Goal: Task Accomplishment & Management: Complete application form

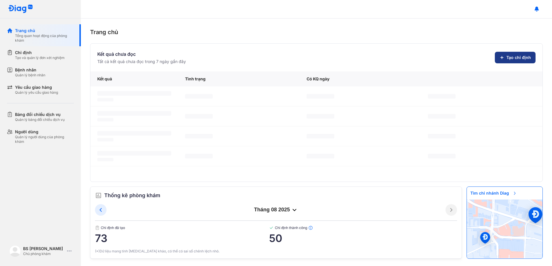
click at [517, 57] on span "Tạo chỉ định" at bounding box center [518, 58] width 25 height 6
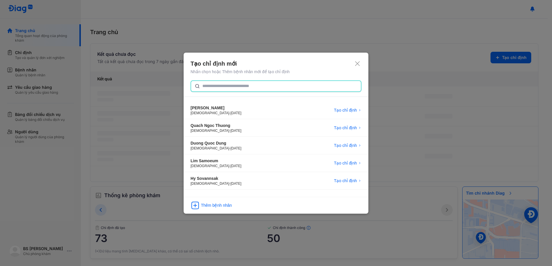
drag, startPoint x: 223, startPoint y: 83, endPoint x: 226, endPoint y: 81, distance: 3.3
click at [225, 81] on input "text" at bounding box center [279, 86] width 155 height 10
paste input "**********"
type input "**********"
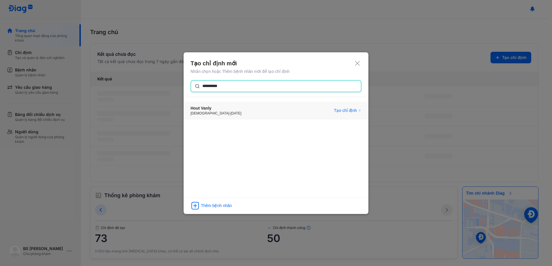
click at [214, 109] on div "Hout Vanly" at bounding box center [216, 108] width 51 height 6
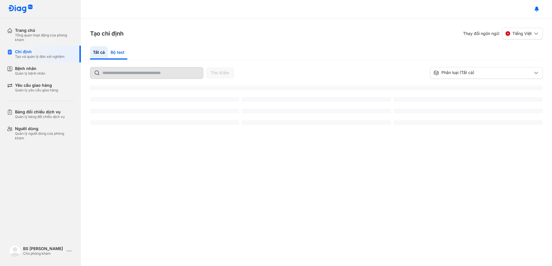
click at [118, 51] on div "Bộ test" at bounding box center [118, 52] width 20 height 13
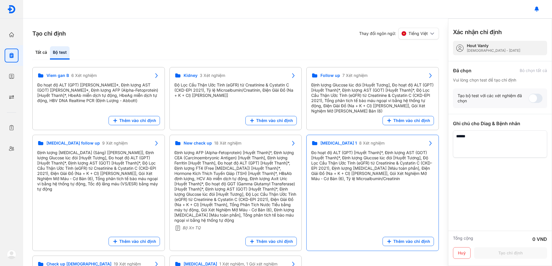
click at [350, 171] on div "Đo hoạt độ ALT (GPT) [Huyết Thanh]*, Định lượng AST (GOT) [Huyết Thanh]*, Định …" at bounding box center [372, 165] width 123 height 31
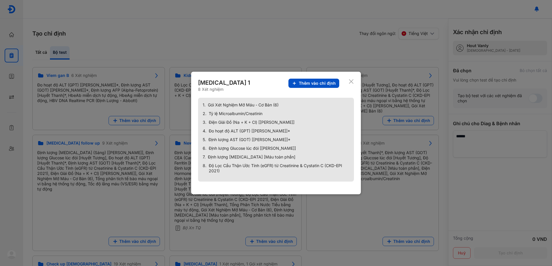
click at [325, 79] on button "Thêm vào chỉ định" at bounding box center [313, 83] width 51 height 9
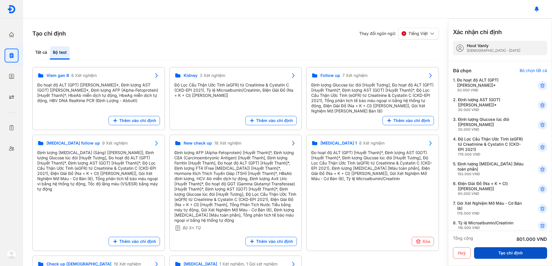
click at [521, 255] on button "Tạo chỉ định" at bounding box center [510, 253] width 73 height 12
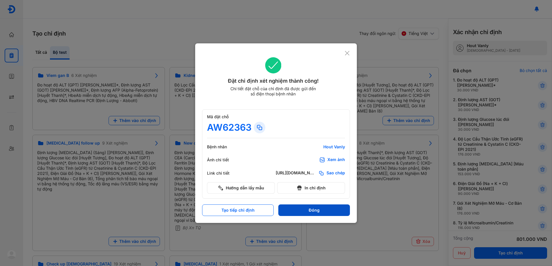
click at [311, 210] on button "Đóng" at bounding box center [314, 210] width 72 height 12
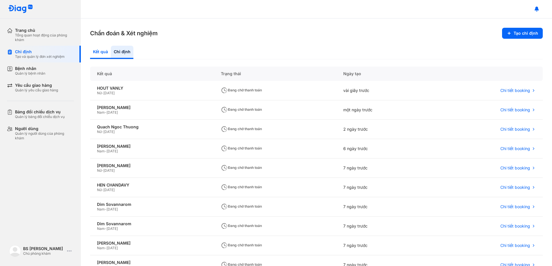
click at [95, 52] on div "Kết quả" at bounding box center [100, 52] width 21 height 13
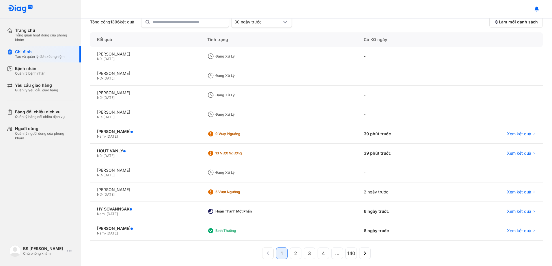
scroll to position [55, 0]
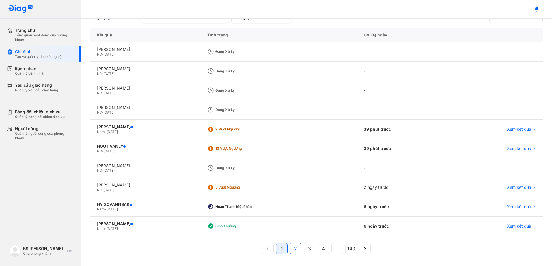
click at [295, 250] on span "2" at bounding box center [295, 248] width 3 height 7
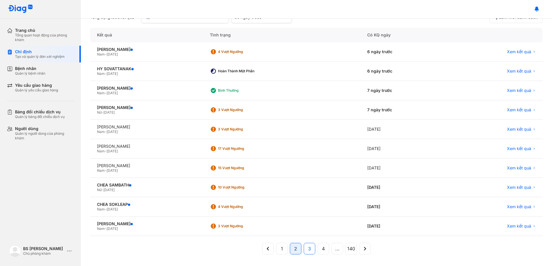
click at [305, 248] on button "3" at bounding box center [310, 248] width 12 height 12
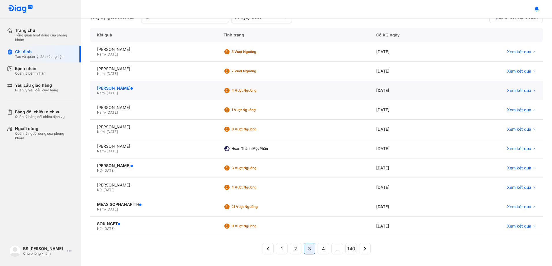
click at [132, 88] on div "NGUYỄN TRƯỜNG XUÂN" at bounding box center [153, 87] width 113 height 5
click at [124, 86] on div "NGUYỄN TRƯỜNG XUÂN" at bounding box center [153, 87] width 113 height 5
click at [122, 87] on div "NGUYỄN TRƯỜNG XUÂN" at bounding box center [153, 87] width 113 height 5
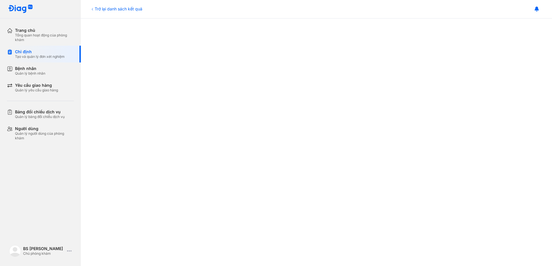
scroll to position [289, 0]
drag, startPoint x: 33, startPoint y: 53, endPoint x: 152, endPoint y: 61, distance: 118.9
click at [33, 53] on div "Chỉ định" at bounding box center [40, 51] width 50 height 5
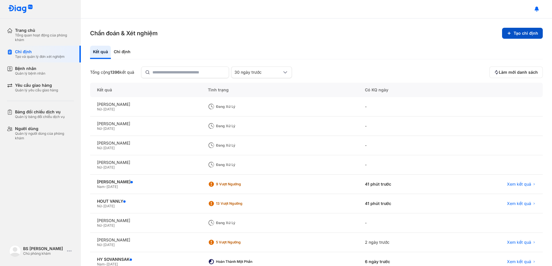
click at [518, 32] on button "Tạo chỉ định" at bounding box center [522, 33] width 41 height 11
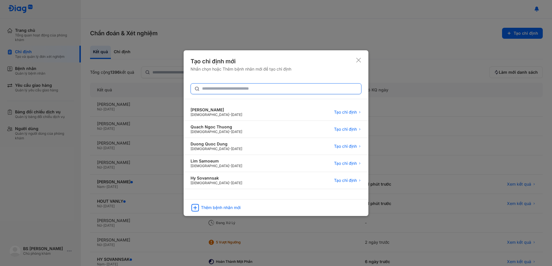
click at [267, 89] on input "text" at bounding box center [280, 88] width 156 height 10
type input "**********"
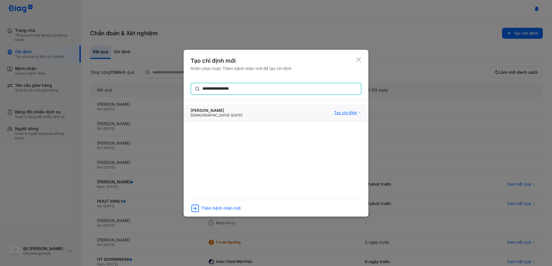
click at [353, 112] on span "Tạo chỉ định" at bounding box center [345, 112] width 23 height 5
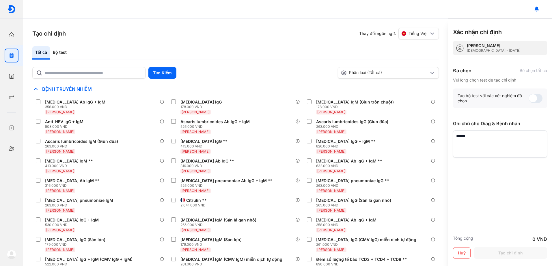
click at [118, 51] on div "Tất cả Bộ test" at bounding box center [235, 53] width 406 height 14
drag, startPoint x: 60, startPoint y: 52, endPoint x: 64, endPoint y: 53, distance: 4.2
click at [62, 52] on div "Bộ test" at bounding box center [60, 52] width 20 height 13
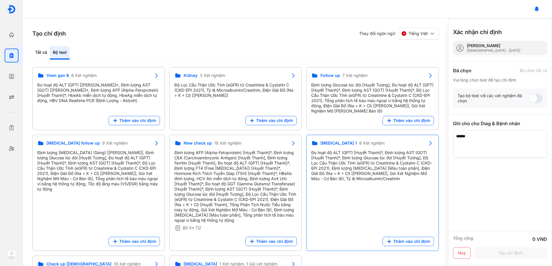
click at [354, 157] on div "Đo hoạt độ ALT (GPT) [Huyết Thanh]*, Định lượng AST (GOT) [Huyết Thanh]*, Định …" at bounding box center [372, 165] width 123 height 31
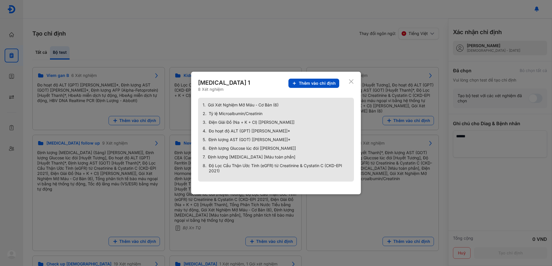
click at [320, 82] on span "Thêm vào chỉ định" at bounding box center [317, 83] width 37 height 5
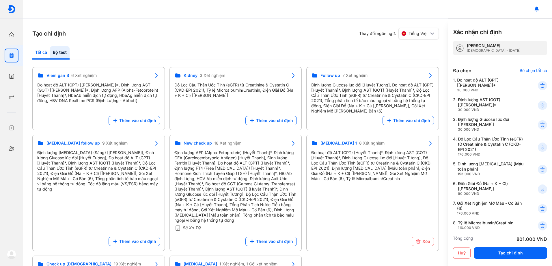
click at [42, 51] on div "Tất cả" at bounding box center [41, 52] width 18 height 13
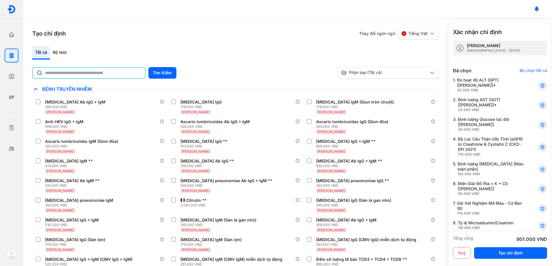
click at [69, 72] on input "text" at bounding box center [93, 73] width 96 height 10
type input "***"
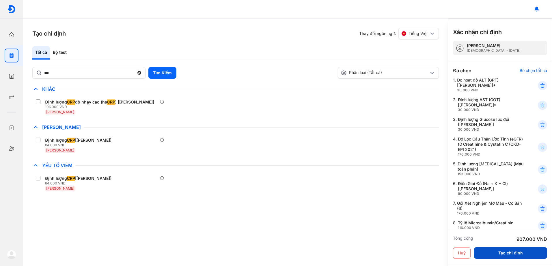
click at [510, 251] on button "Tạo chỉ định" at bounding box center [510, 253] width 73 height 12
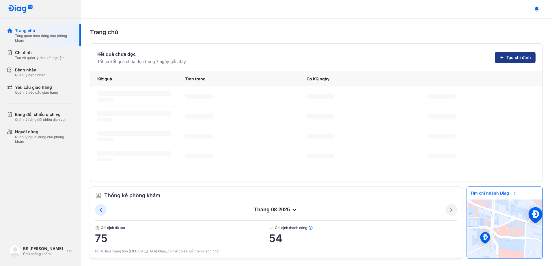
click at [520, 57] on span "Tạo chỉ định" at bounding box center [518, 58] width 25 height 6
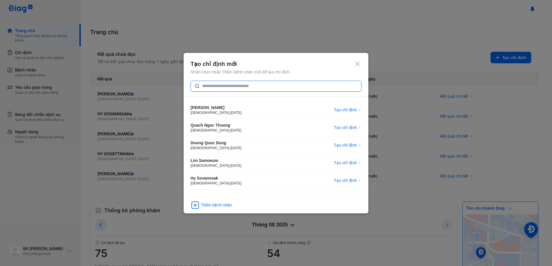
click at [231, 85] on input "text" at bounding box center [280, 86] width 156 height 10
type input "**********"
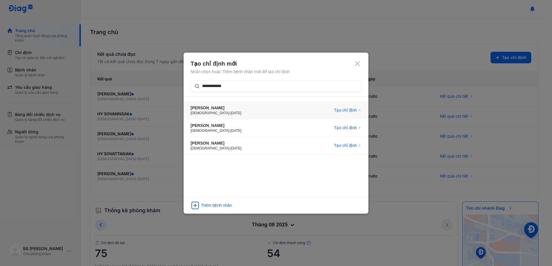
click at [224, 106] on div "[PERSON_NAME]" at bounding box center [216, 108] width 51 height 6
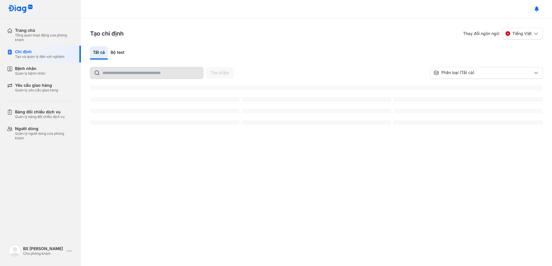
drag, startPoint x: 117, startPoint y: 51, endPoint x: 192, endPoint y: 52, distance: 75.1
click at [117, 51] on div "Bộ test" at bounding box center [118, 52] width 20 height 13
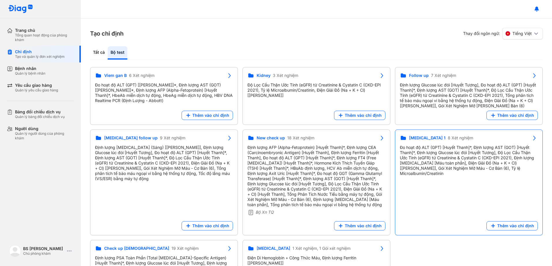
click at [458, 163] on div "Đo hoạt độ ALT (GPT) [Huyết Thanh]*, Định lượng AST (GOT) [Huyết Thanh]*, Định …" at bounding box center [469, 160] width 138 height 31
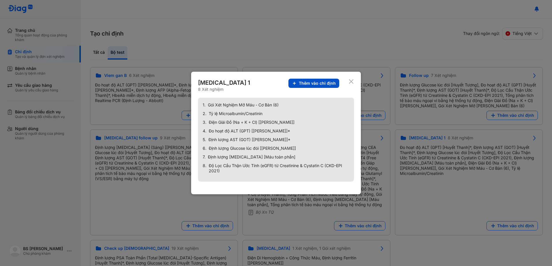
click at [311, 85] on span "Thêm vào chỉ định" at bounding box center [317, 83] width 37 height 5
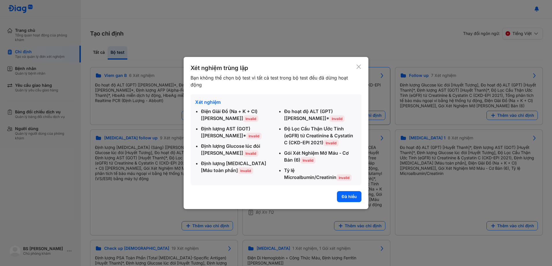
drag, startPoint x: 358, startPoint y: 67, endPoint x: 380, endPoint y: 103, distance: 42.7
click at [358, 67] on icon at bounding box center [358, 67] width 5 height 6
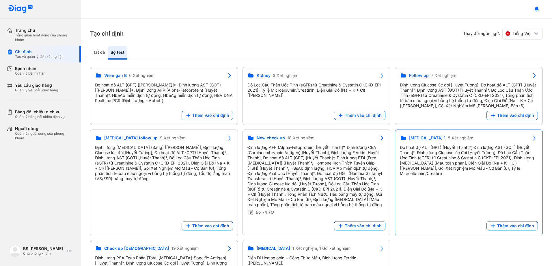
click at [462, 158] on div "Đo hoạt độ ALT (GPT) [Huyết Thanh]*, Định lượng AST (GOT) [Huyết Thanh]*, Định …" at bounding box center [469, 160] width 138 height 31
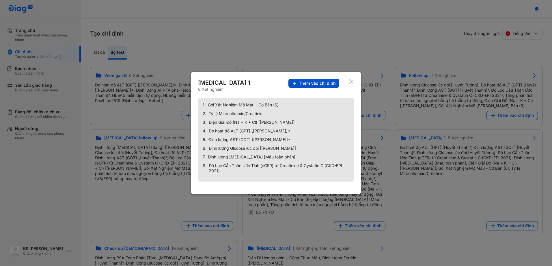
click at [309, 83] on span "Thêm vào chỉ định" at bounding box center [317, 83] width 37 height 5
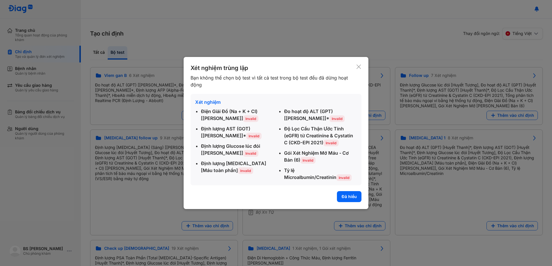
click at [361, 67] on div "Xét nghiệm trùng lặp Bạn không thể chọn bộ test vì tất cả test trong bộ test đề…" at bounding box center [276, 133] width 185 height 152
click at [360, 66] on use at bounding box center [359, 66] width 4 height 4
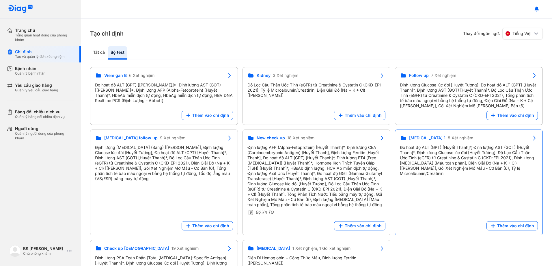
click at [430, 151] on div "Đo hoạt độ ALT (GPT) [Huyết Thanh]*, Định lượng AST (GOT) [Huyết Thanh]*, Định …" at bounding box center [469, 160] width 138 height 31
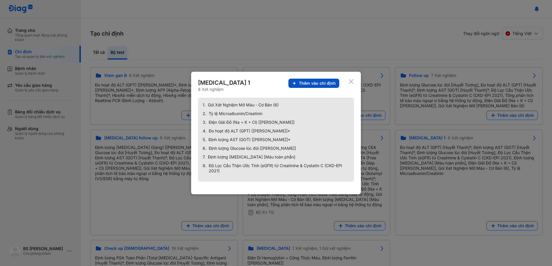
click at [311, 80] on button "Thêm vào chỉ định" at bounding box center [313, 83] width 51 height 9
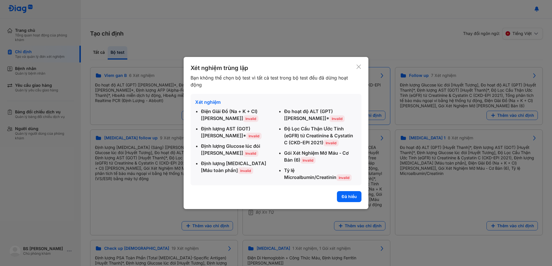
click at [359, 67] on use at bounding box center [359, 66] width 4 height 4
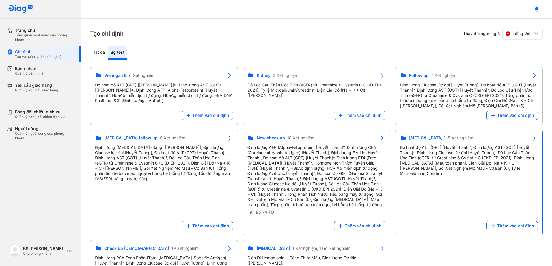
click at [437, 149] on div "Đo hoạt độ ALT (GPT) [Huyết Thanh]*, Định lượng AST (GOT) [Huyết Thanh]*, Định …" at bounding box center [469, 160] width 138 height 31
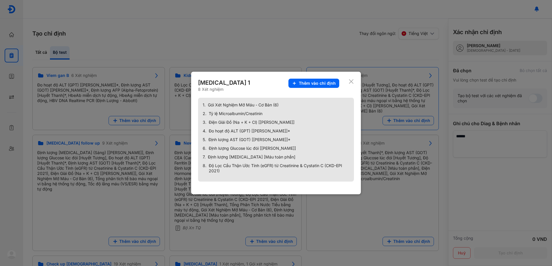
drag, startPoint x: 322, startPoint y: 83, endPoint x: 319, endPoint y: 84, distance: 3.2
click at [321, 83] on span "Thêm vào chỉ định" at bounding box center [317, 83] width 37 height 5
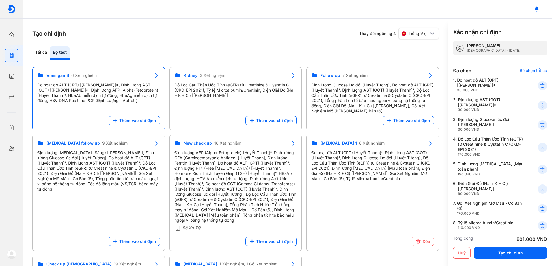
click at [86, 88] on div "Đo hoạt độ ALT (GPT) [Huyết Thanh]*, Định lượng AST (GOT) [Huyết Thanh]*, Định …" at bounding box center [98, 92] width 123 height 21
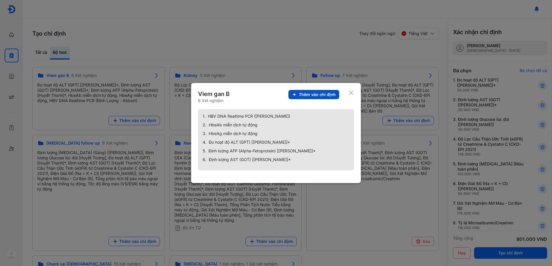
click at [312, 95] on span "Thêm vào chỉ định" at bounding box center [317, 94] width 37 height 5
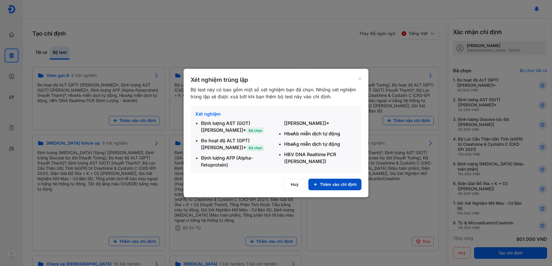
click at [339, 181] on button "Thêm vào chỉ định" at bounding box center [334, 184] width 53 height 12
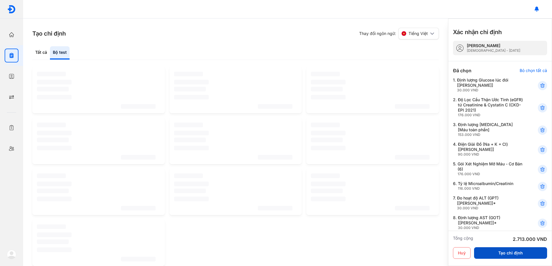
click at [507, 253] on button "Tạo chỉ định" at bounding box center [510, 253] width 73 height 12
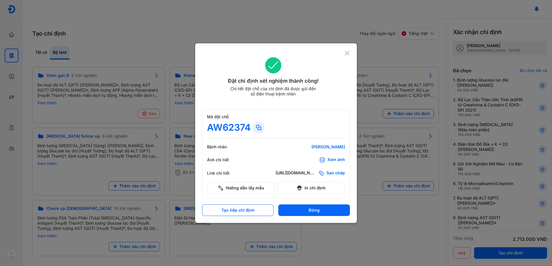
click at [329, 207] on button "Đóng" at bounding box center [314, 210] width 72 height 12
